Goal: Task Accomplishment & Management: Manage account settings

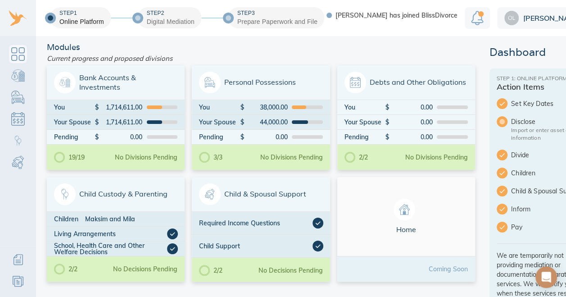
click at [163, 80] on span "Bank Accounts & Investments" at bounding box center [115, 83] width 123 height 22
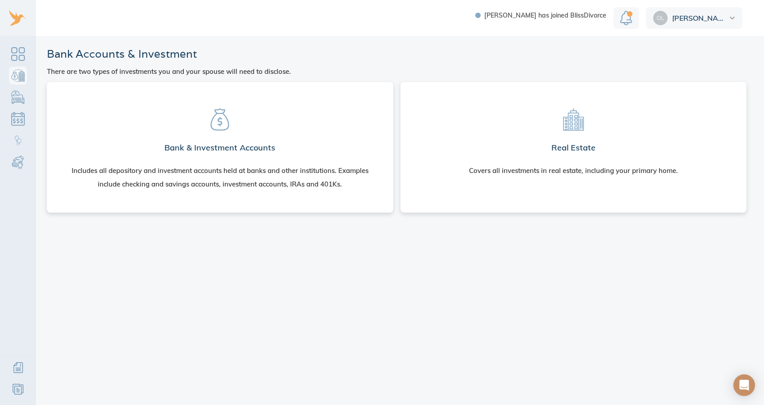
click at [314, 131] on section "Bank & Investment Accounts Includes all depository and investment accounts held…" at bounding box center [220, 145] width 332 height 113
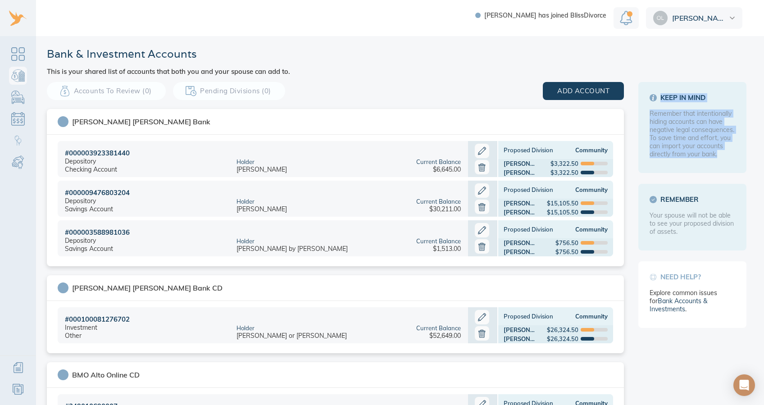
drag, startPoint x: 763, startPoint y: 84, endPoint x: 763, endPoint y: 155, distance: 71.6
click at [763, 155] on main "Bank & Investment Accounts This is your shared list of accounts that both you a…" at bounding box center [400, 220] width 728 height 369
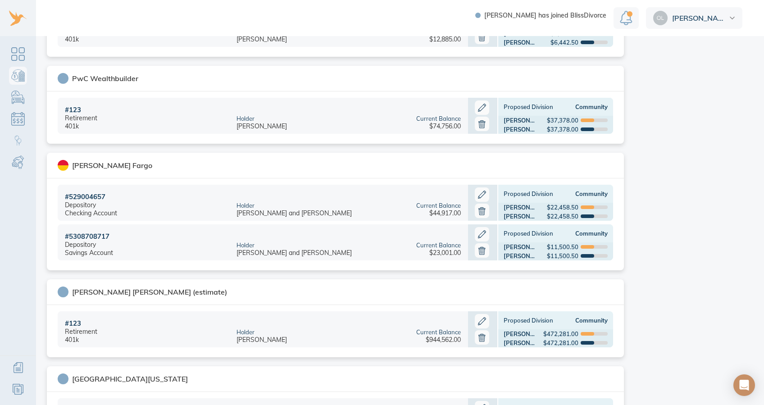
scroll to position [898, 0]
click at [478, 319] on icon at bounding box center [482, 320] width 8 height 8
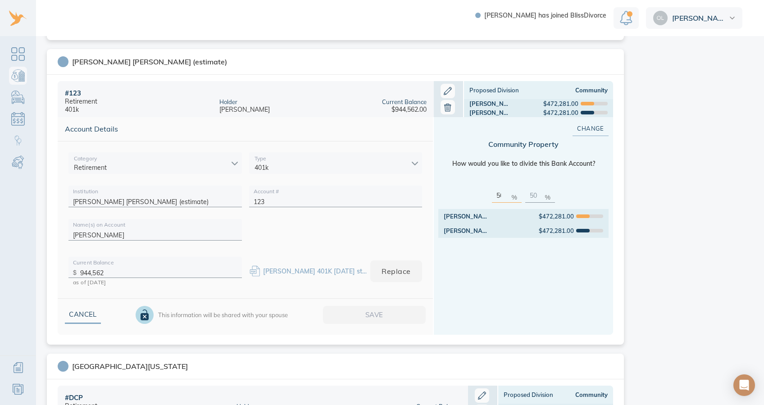
scroll to position [1129, 0]
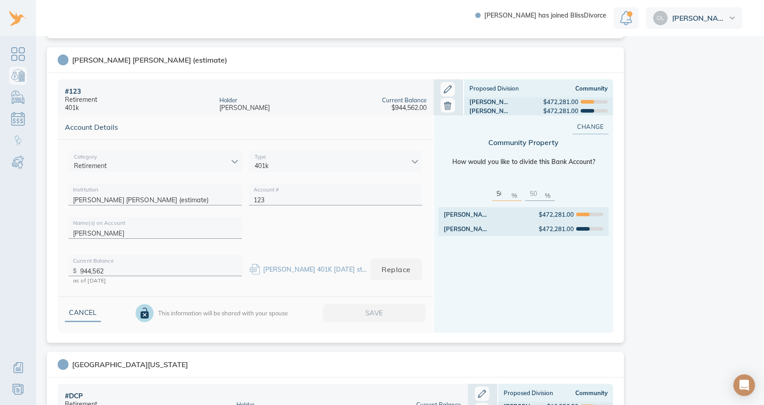
click at [119, 267] on input "944,562" at bounding box center [158, 269] width 157 height 14
type input "9"
type input "1,096,164"
click at [299, 355] on div "University of California" at bounding box center [335, 365] width 577 height 26
click at [366, 317] on span "Save" at bounding box center [374, 313] width 74 height 12
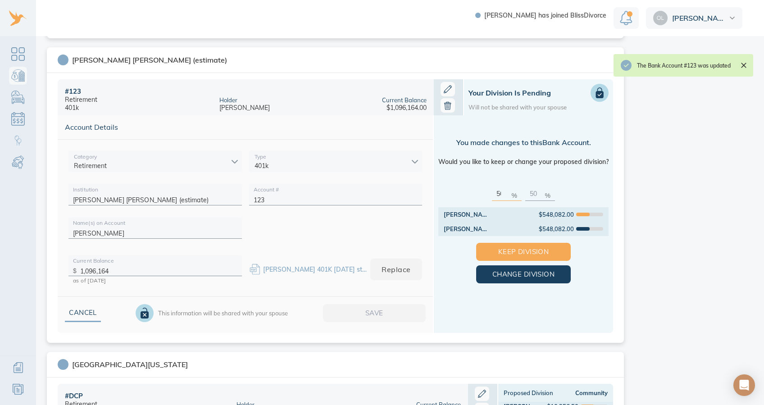
click at [517, 246] on span "Keep Division" at bounding box center [523, 252] width 66 height 12
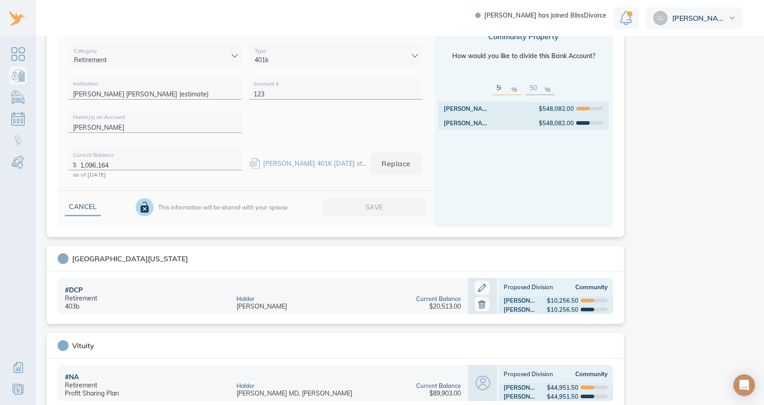
scroll to position [1243, 0]
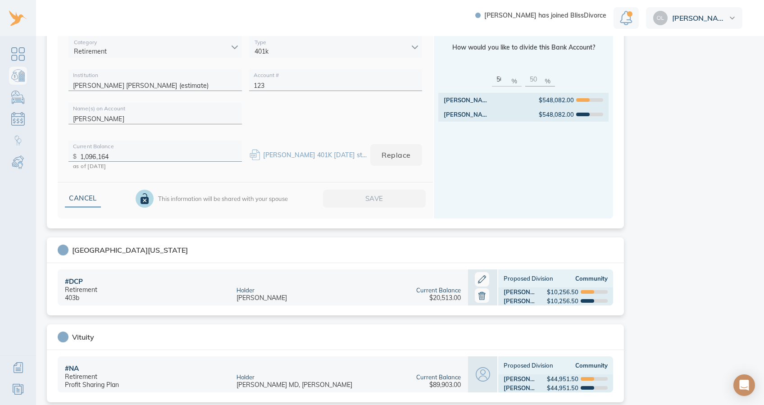
click at [477, 276] on icon at bounding box center [482, 279] width 14 height 14
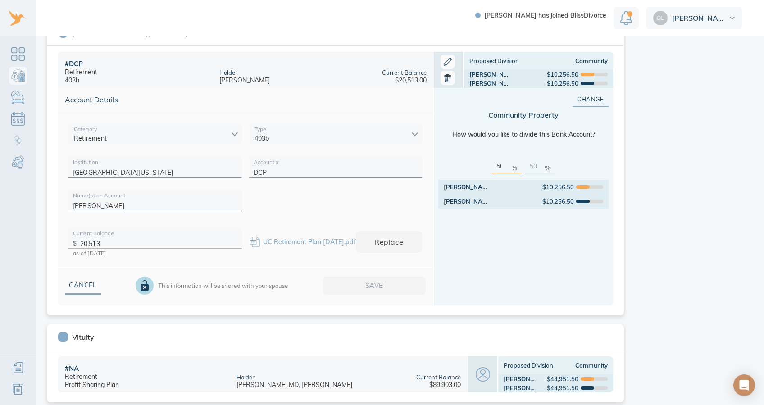
click at [136, 234] on input "20,513" at bounding box center [158, 241] width 157 height 14
type input "20,836"
click at [401, 281] on span "Save" at bounding box center [374, 286] width 74 height 12
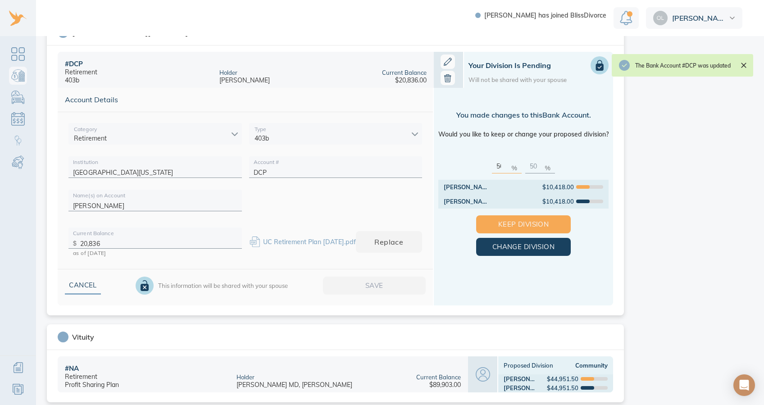
click at [497, 219] on span "Keep Division" at bounding box center [523, 224] width 66 height 12
click at [521, 222] on span "Keep Division" at bounding box center [523, 224] width 66 height 12
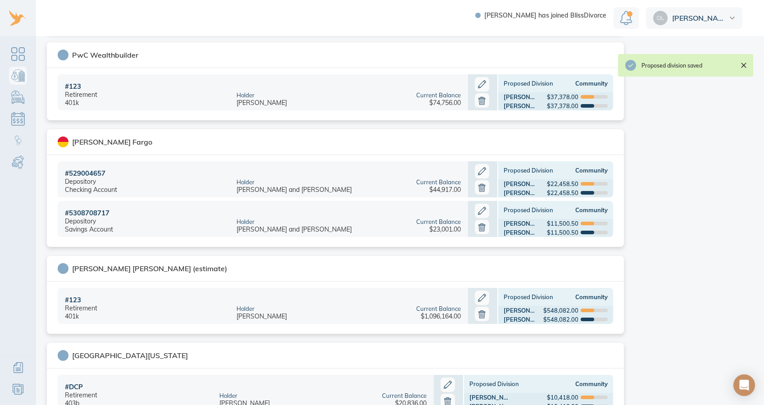
scroll to position [917, 0]
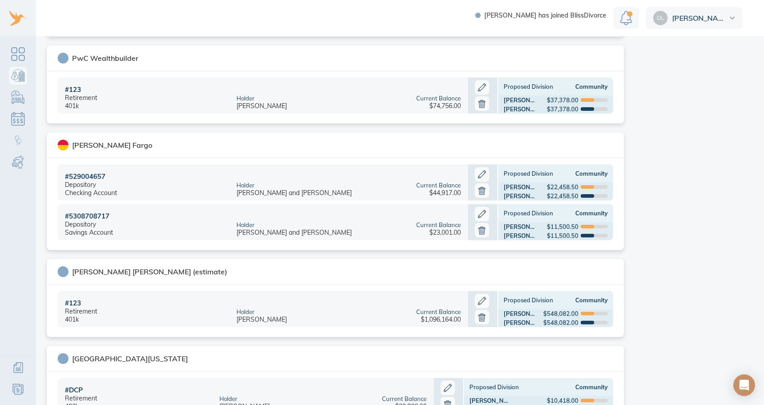
click at [476, 172] on icon at bounding box center [482, 174] width 14 height 14
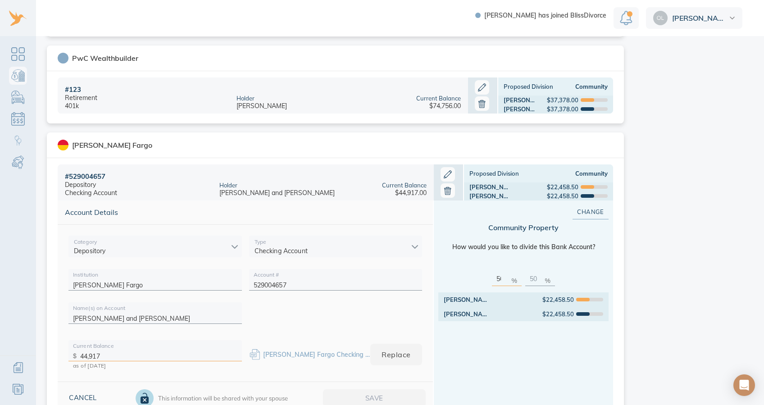
click at [144, 350] on input "44,917" at bounding box center [158, 354] width 157 height 14
type input "4"
type input "2,651"
click at [352, 394] on span "Save" at bounding box center [374, 398] width 74 height 12
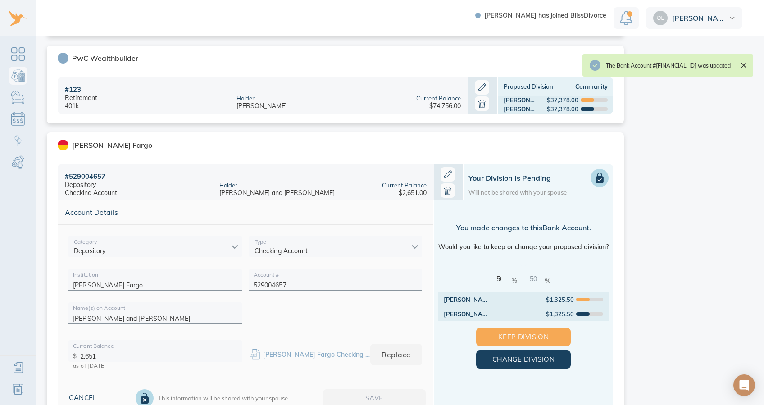
click at [504, 334] on span "Keep Division" at bounding box center [523, 337] width 66 height 12
click at [526, 332] on span "Keep Division" at bounding box center [523, 337] width 66 height 12
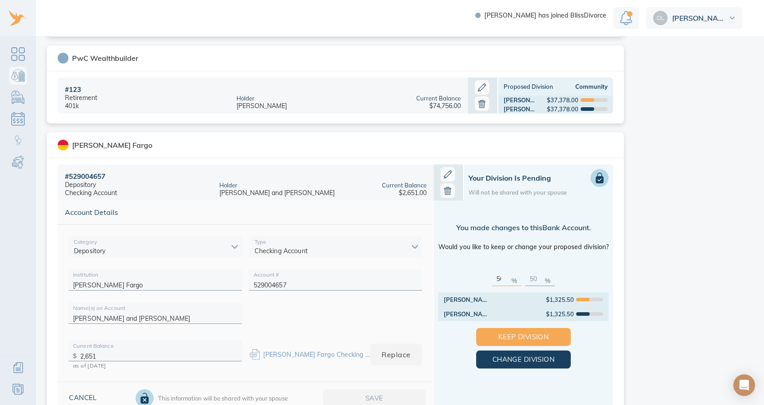
click at [541, 329] on button "Keep Division" at bounding box center [523, 337] width 95 height 18
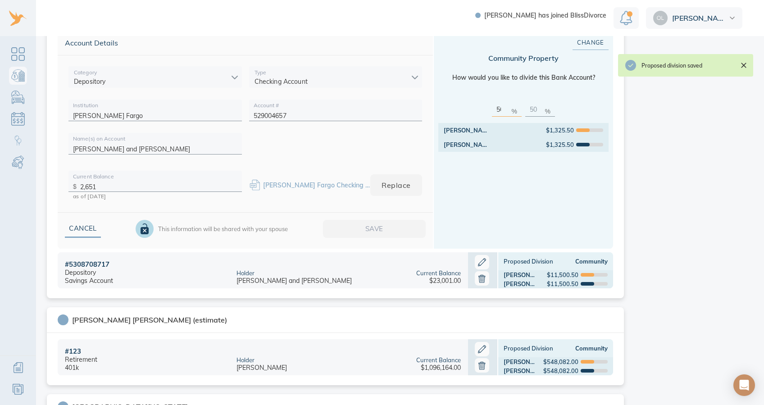
scroll to position [1115, 0]
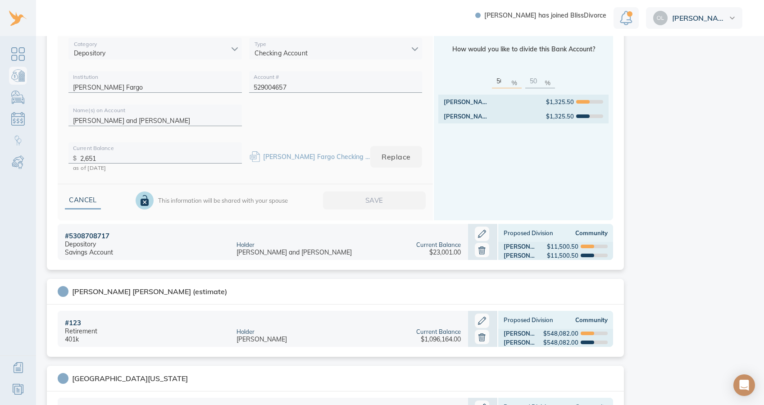
click at [475, 230] on icon at bounding box center [482, 234] width 14 height 14
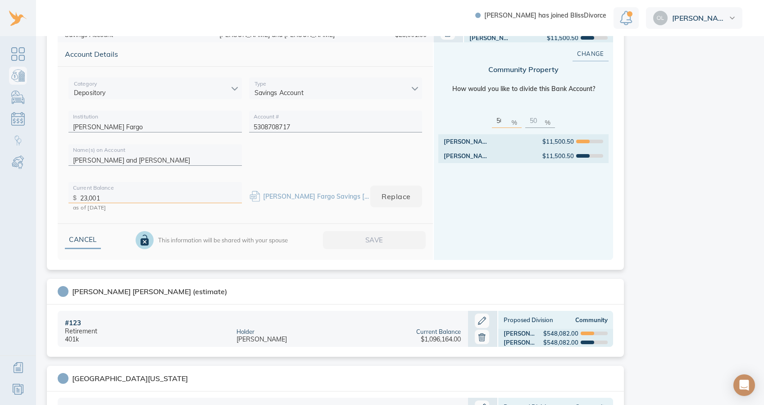
click at [118, 195] on input "23,001" at bounding box center [158, 196] width 157 height 14
type input "2"
type input "2,502"
click at [374, 235] on span "Save" at bounding box center [374, 240] width 74 height 12
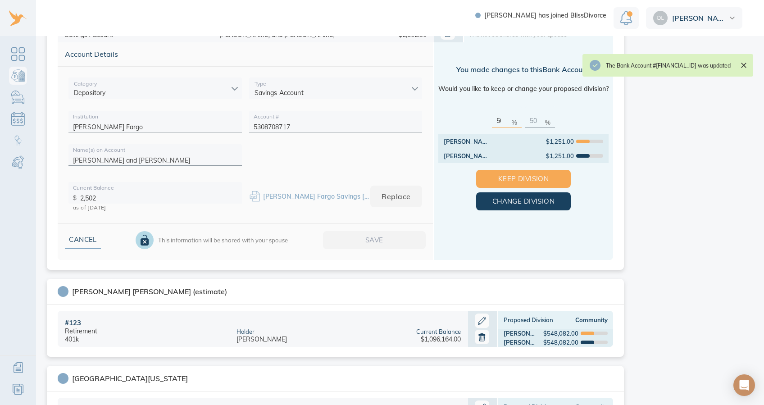
click at [515, 180] on span "Keep Division" at bounding box center [523, 179] width 66 height 12
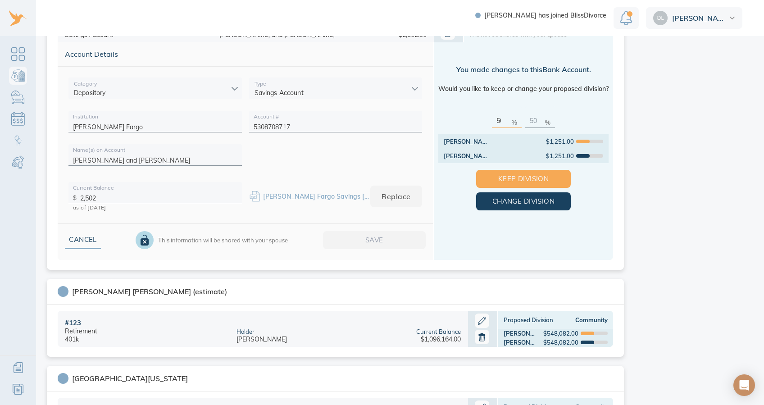
click at [547, 178] on span "Keep Division" at bounding box center [523, 179] width 66 height 12
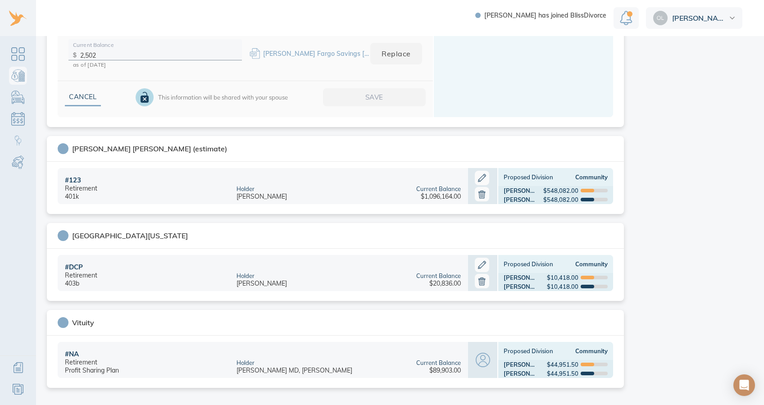
scroll to position [1070, 0]
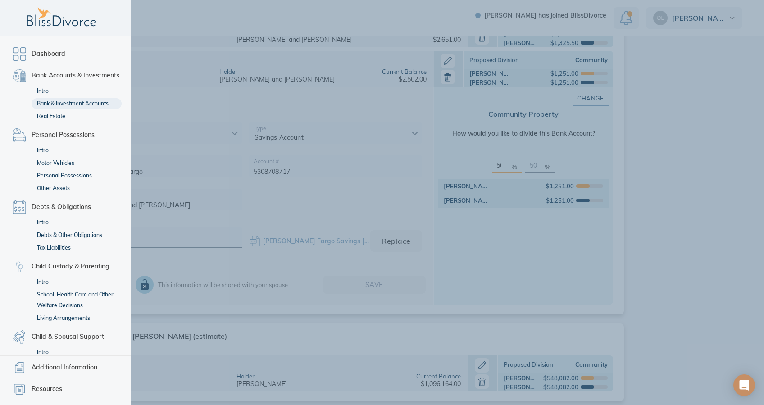
click at [19, 50] on link "Dashboard" at bounding box center [65, 54] width 113 height 18
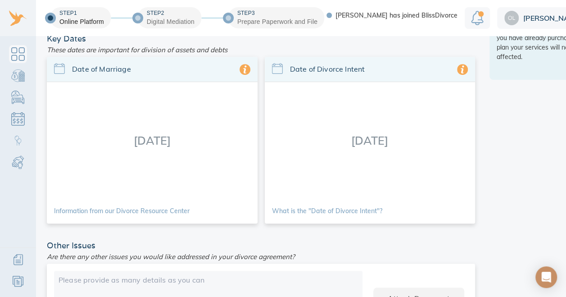
scroll to position [264, 0]
click at [370, 208] on link "What is the "Date of Divorce Intent"?" at bounding box center [327, 211] width 110 height 6
click at [363, 130] on div "[DATE]" at bounding box center [370, 140] width 211 height 116
click at [272, 63] on icon at bounding box center [277, 68] width 11 height 11
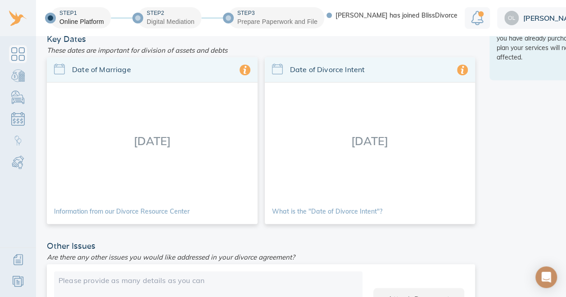
click at [272, 63] on icon at bounding box center [277, 68] width 11 height 11
drag, startPoint x: 270, startPoint y: 63, endPoint x: 312, endPoint y: 185, distance: 128.2
click at [312, 185] on div "Date of Divorce Intent 01/01/2025 What is the "Date of Divorce Intent"?" at bounding box center [370, 140] width 211 height 167
click at [317, 208] on link "What is the "Date of Divorce Intent"?" at bounding box center [327, 211] width 110 height 6
click at [310, 64] on span "Date of Divorce Intent" at bounding box center [374, 69] width 168 height 10
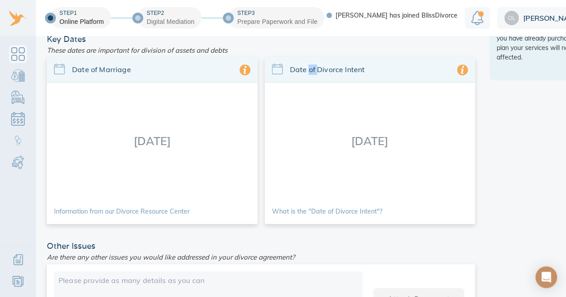
click at [310, 64] on span "Date of Divorce Intent" at bounding box center [374, 69] width 168 height 10
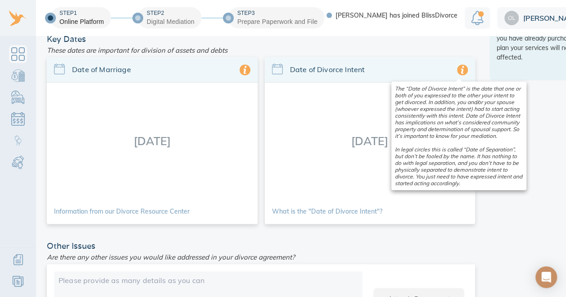
click at [461, 67] on icon at bounding box center [462, 69] width 11 height 11
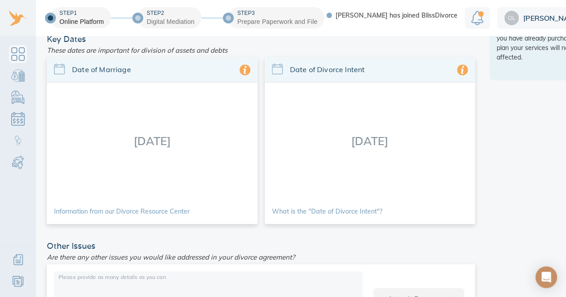
click at [164, 271] on div "Please provide as many details as you can" at bounding box center [208, 298] width 308 height 54
type textarea "W"
type textarea "I"
click at [354, 131] on div "01/01/2025" at bounding box center [370, 140] width 211 height 116
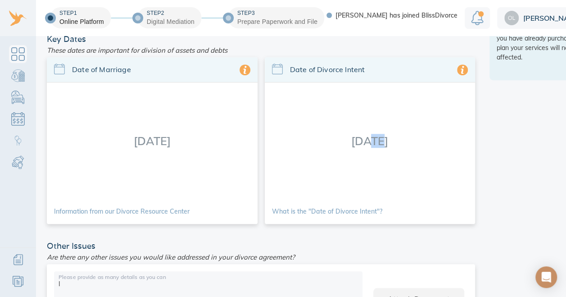
click at [354, 131] on div "01/01/2025" at bounding box center [370, 140] width 211 height 116
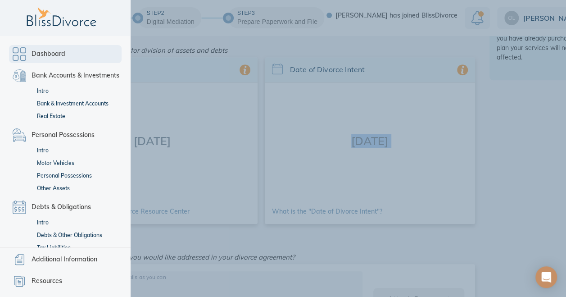
click at [20, 45] on link "Dashboard" at bounding box center [65, 54] width 113 height 18
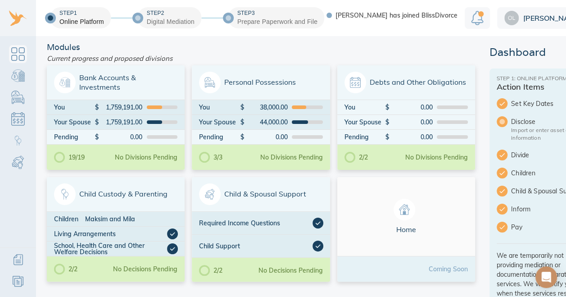
click at [534, 105] on span "Set Key Dates" at bounding box center [550, 103] width 79 height 9
click at [548, 277] on icon "Open Intercom Messenger" at bounding box center [546, 277] width 9 height 11
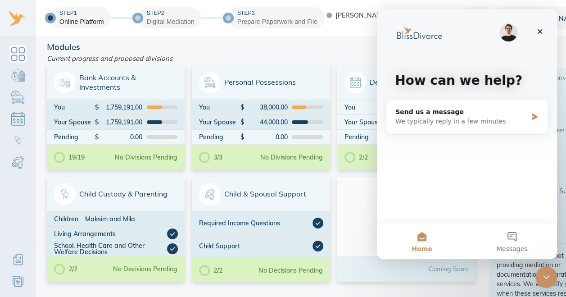
scroll to position [0, 0]
click at [508, 236] on button "Messages" at bounding box center [512, 241] width 90 height 36
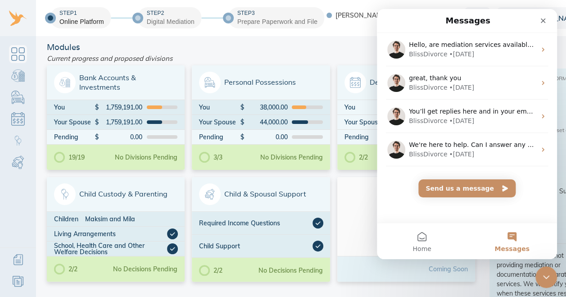
click at [483, 56] on div "BlissDivorce • 1w ago" at bounding box center [472, 54] width 127 height 9
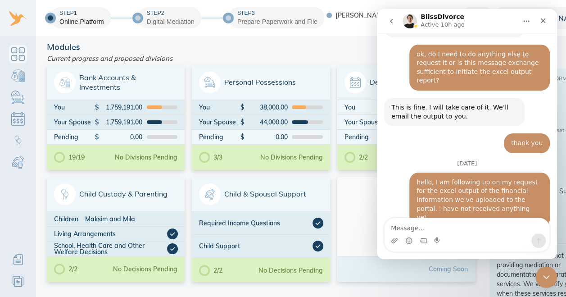
scroll to position [675, 0]
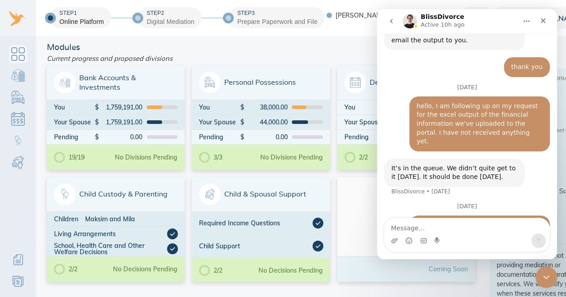
click at [416, 230] on textarea "Message…" at bounding box center [467, 225] width 165 height 15
type textarea "M"
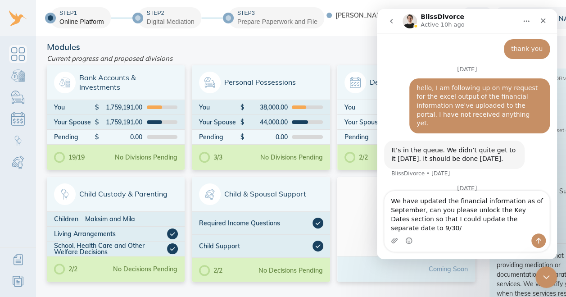
scroll to position [702, 0]
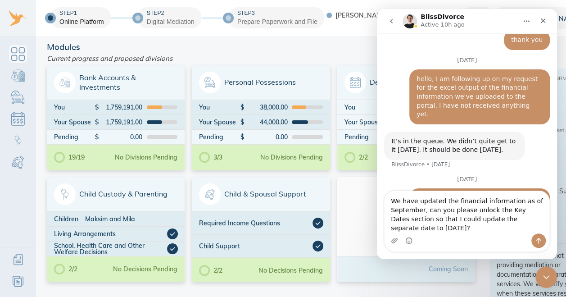
click at [404, 229] on textarea "We have updated the financial information as of September, can you please unloc…" at bounding box center [467, 212] width 165 height 42
type textarea "We have updated the financial information as of September, can you please unloc…"
click at [539, 240] on icon "Send a message…" at bounding box center [538, 241] width 5 height 6
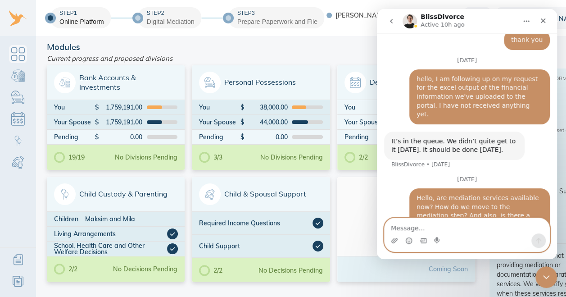
scroll to position [741, 0]
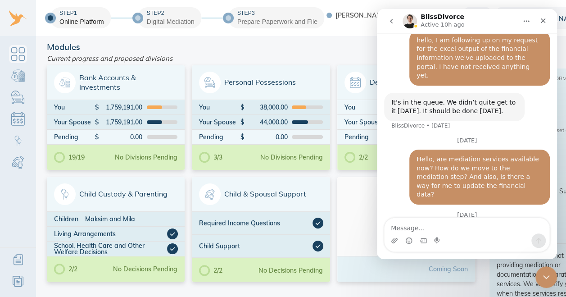
click at [551, 283] on div "Close Intercom Messenger" at bounding box center [546, 277] width 22 height 22
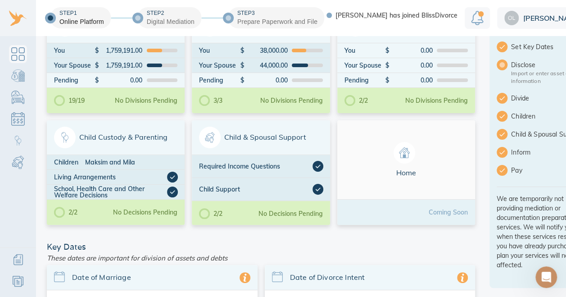
scroll to position [0, 0]
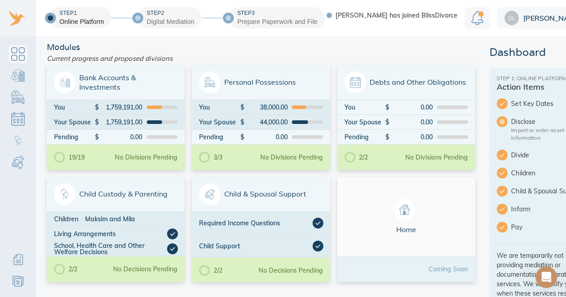
click at [498, 116] on div at bounding box center [502, 121] width 11 height 11
click at [140, 24] on span "Step 2 Digital Mediation" at bounding box center [166, 17] width 57 height 17
click at [65, 18] on div "Online Platform" at bounding box center [81, 21] width 45 height 9
click at [18, 58] on link "Dashboard" at bounding box center [18, 54] width 18 height 18
click at [21, 57] on link "Dashboard" at bounding box center [18, 54] width 18 height 18
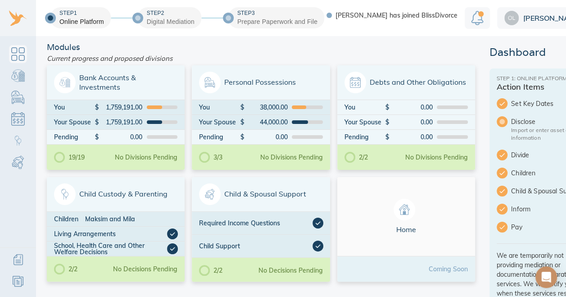
click at [18, 56] on link "Dashboard" at bounding box center [18, 54] width 18 height 18
click at [19, 80] on link "Bank Accounts & Investments" at bounding box center [18, 76] width 18 height 18
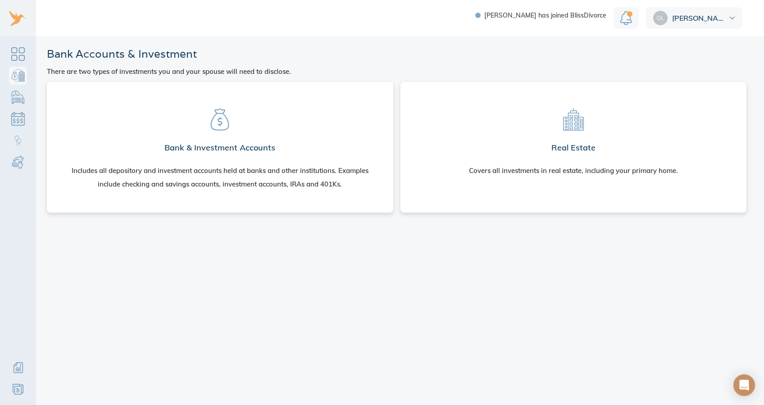
click at [107, 140] on section "Bank & Investment Accounts Includes all depository and investment accounts held…" at bounding box center [220, 145] width 332 height 113
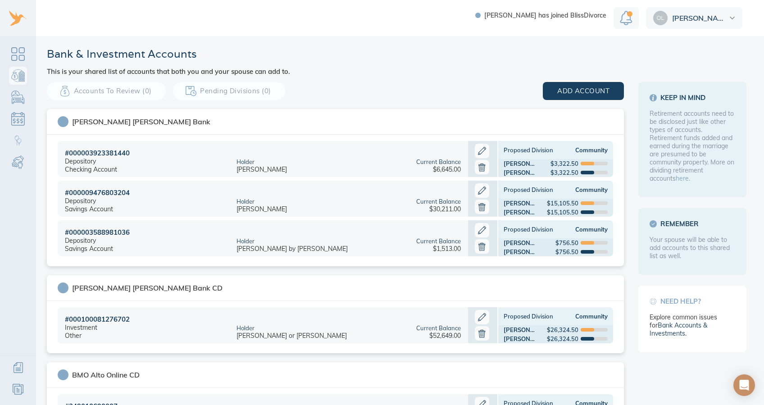
click at [17, 97] on link "Personal Possessions" at bounding box center [18, 97] width 18 height 18
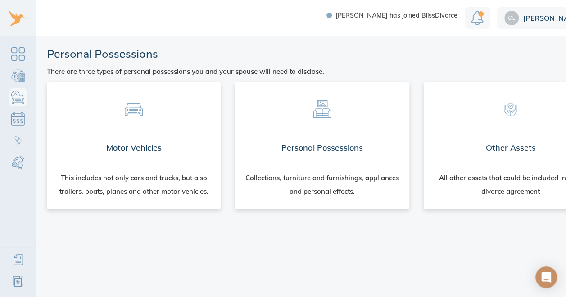
click at [113, 157] on div "Motor Vehicles" at bounding box center [134, 147] width 174 height 32
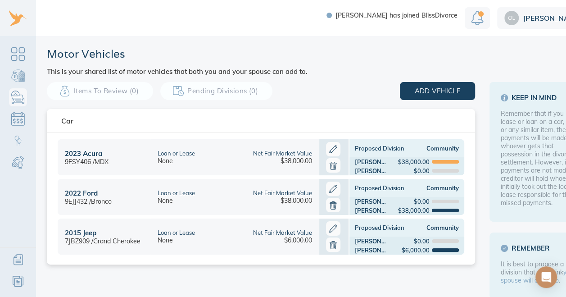
click at [20, 101] on link "Personal Possessions" at bounding box center [18, 97] width 18 height 18
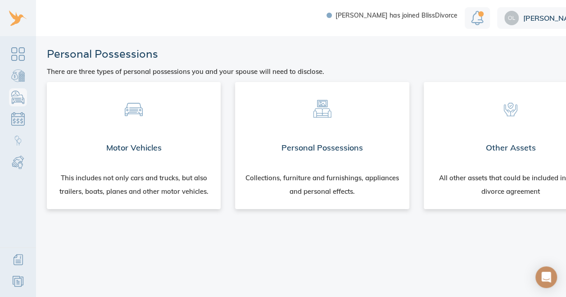
click at [19, 122] on link "Debts & Obligations" at bounding box center [18, 119] width 18 height 18
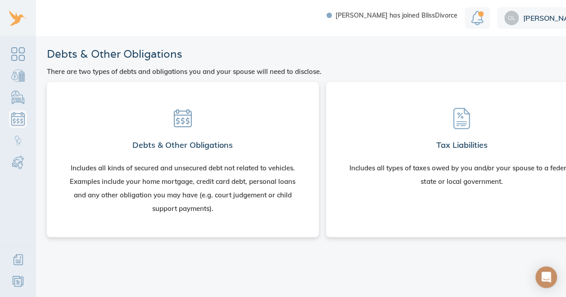
click at [286, 102] on section "Debts & Other Obligations Includes all kinds of secured and unsecured debt not …" at bounding box center [183, 157] width 258 height 137
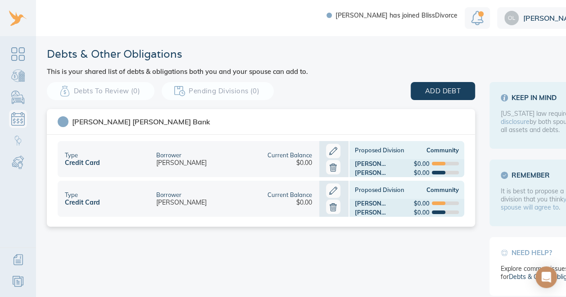
click at [21, 143] on link "Child Custody & Parenting" at bounding box center [18, 140] width 18 height 18
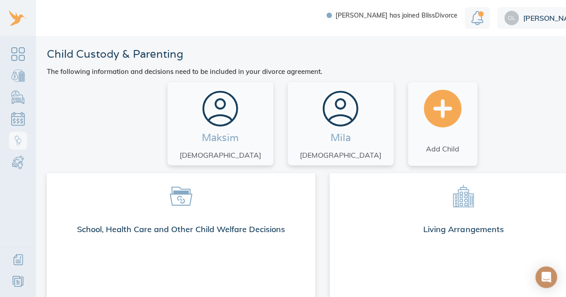
click at [21, 168] on link "Child & Spousal Support" at bounding box center [18, 162] width 18 height 18
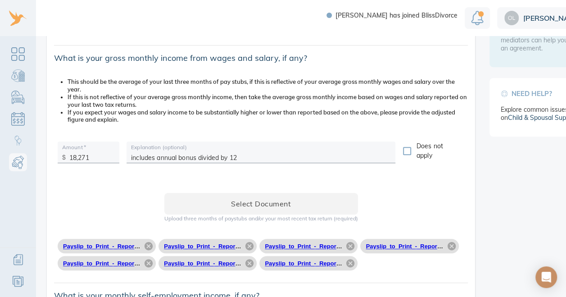
scroll to position [289, 0]
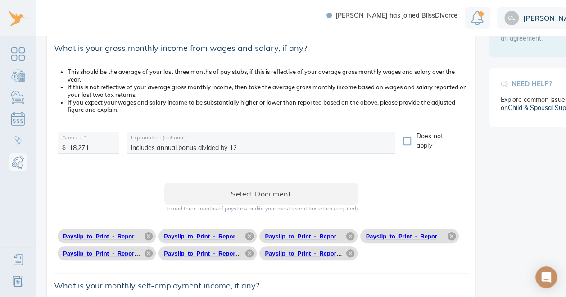
click at [96, 141] on input "18,271" at bounding box center [91, 145] width 45 height 14
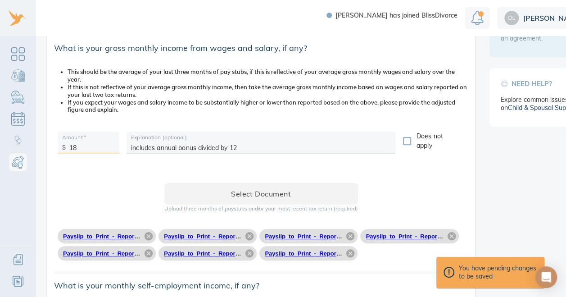
type input "1"
type input "15,833"
drag, startPoint x: 255, startPoint y: 139, endPoint x: 113, endPoint y: 122, distance: 142.4
click at [113, 128] on div "Amount   * $ 15,833 Explanation (optional) includes annual bonus divided by 12 …" at bounding box center [261, 144] width 414 height 33
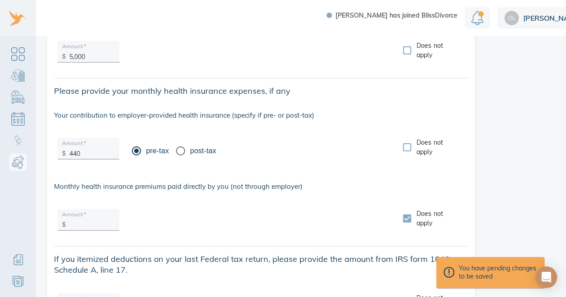
scroll to position [1255, 0]
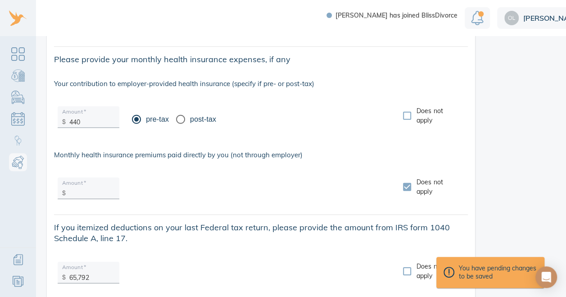
type input "potential annual bonus of 15%"
click at [89, 117] on input "440" at bounding box center [91, 120] width 45 height 14
type input "4"
type input "700"
click at [406, 178] on input "Does not apply" at bounding box center [407, 186] width 19 height 19
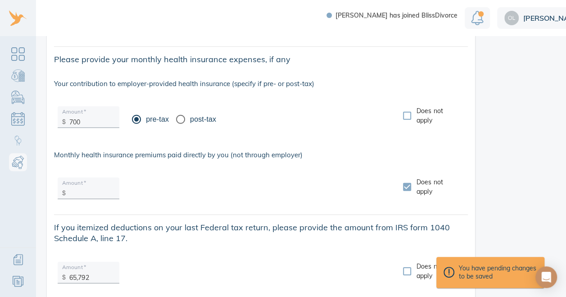
checkbox input "false"
click at [95, 185] on input "text" at bounding box center [91, 191] width 45 height 14
type input "6"
type input "50"
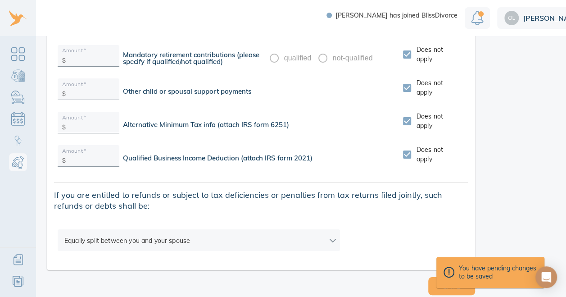
scroll to position [1666, 0]
click at [465, 205] on div "If you are entitled to refunds or subject to tax deficiencies or penalties from…" at bounding box center [261, 200] width 428 height 36
click at [431, 282] on button "Save" at bounding box center [451, 285] width 47 height 18
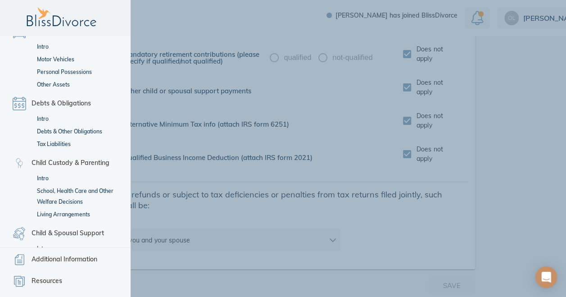
scroll to position [0, 0]
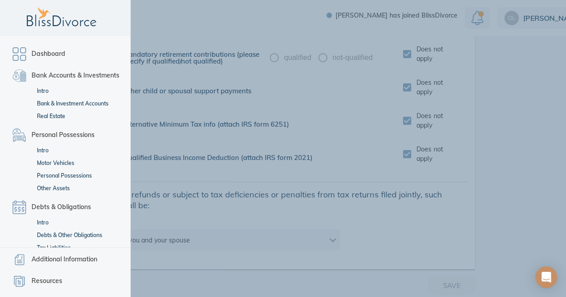
click at [37, 51] on span "Dashboard" at bounding box center [49, 54] width 34 height 11
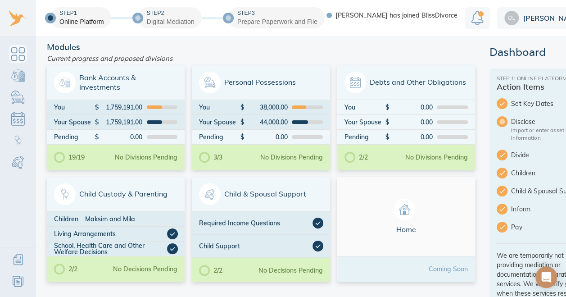
drag, startPoint x: 504, startPoint y: 124, endPoint x: 492, endPoint y: 117, distance: 14.1
click at [492, 117] on div "Step 1: Online Platform Action Items Set Key Dates Disclose Import or enter ass…" at bounding box center [543, 206] width 108 height 276
click at [497, 122] on div at bounding box center [502, 121] width 11 height 11
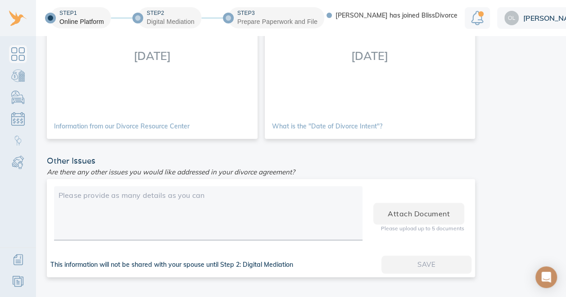
scroll to position [7, 0]
click at [271, 189] on textarea at bounding box center [208, 214] width 299 height 50
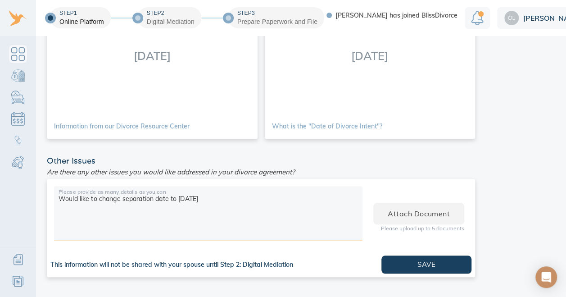
type textarea "Would like to change separation date to 10/01/2025"
click at [396, 262] on span "Save" at bounding box center [426, 264] width 61 height 12
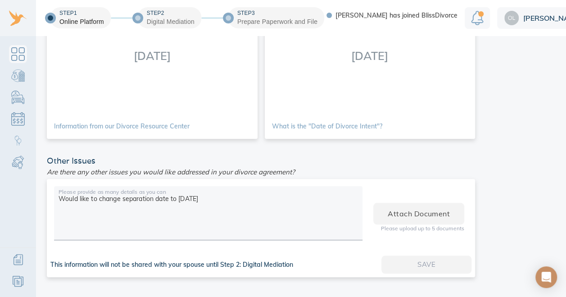
scroll to position [0, 0]
click at [476, 18] on img "Notification" at bounding box center [477, 18] width 13 height 14
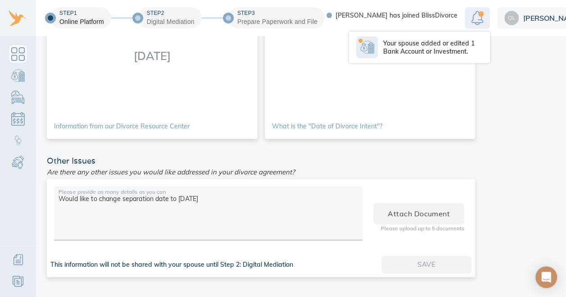
click at [450, 46] on p "Your spouse added or edited 1 Bank Account or Investment." at bounding box center [434, 47] width 103 height 16
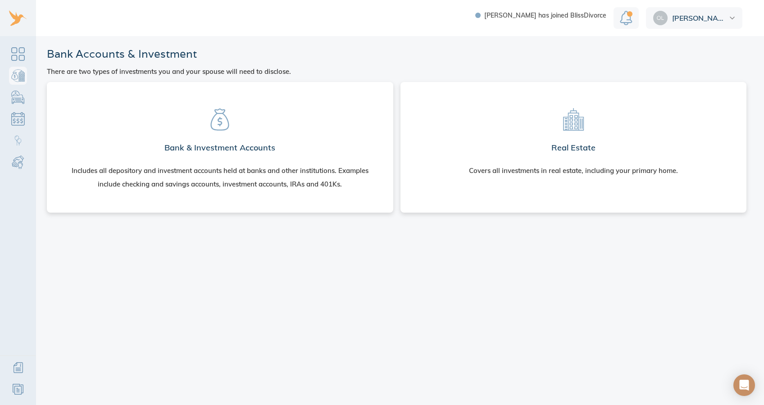
click at [208, 142] on h2 "Bank & Investment Accounts" at bounding box center [219, 148] width 111 height 18
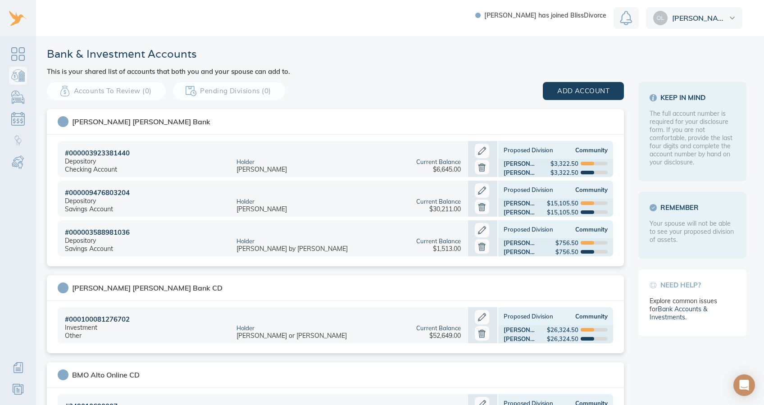
click at [627, 23] on img "Notification" at bounding box center [626, 18] width 13 height 14
click at [721, 17] on span "[PERSON_NAME]" at bounding box center [699, 17] width 55 height 7
click at [687, 62] on link "Sign Out" at bounding box center [694, 58] width 96 height 18
